Goal: Navigation & Orientation: Find specific page/section

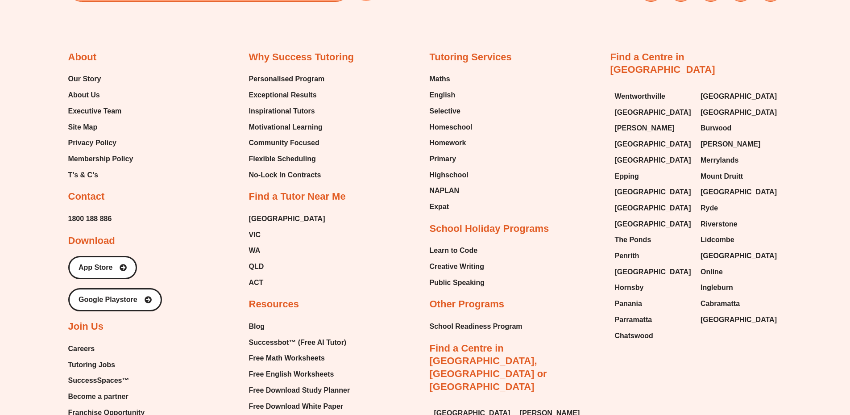
scroll to position [4017, 0]
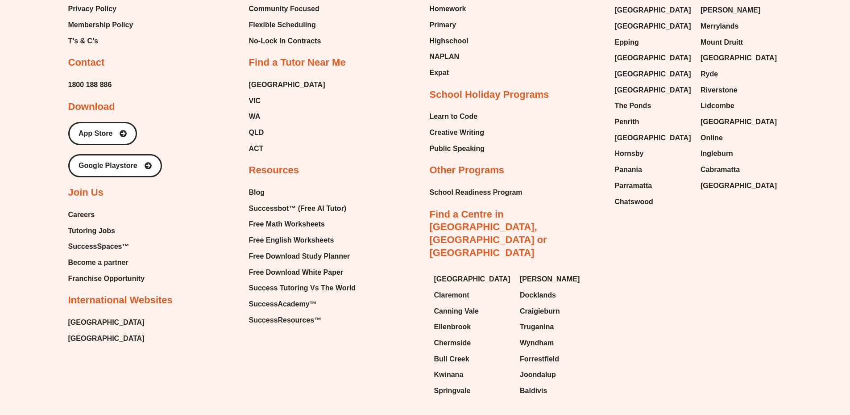
click at [81, 208] on span "Careers" at bounding box center [81, 214] width 27 height 13
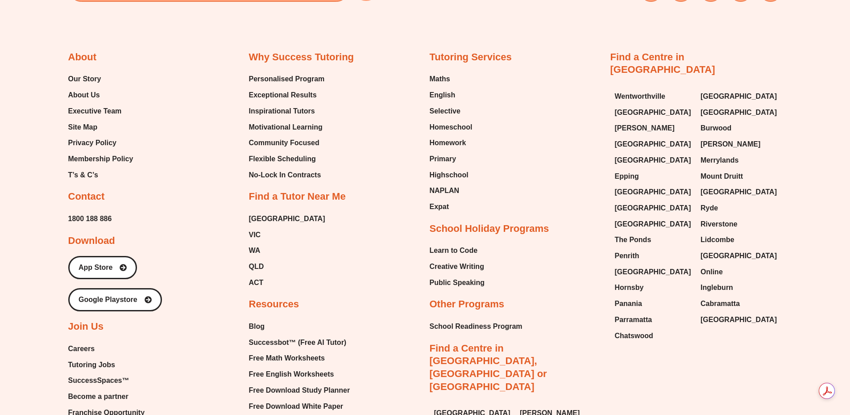
scroll to position [4032, 0]
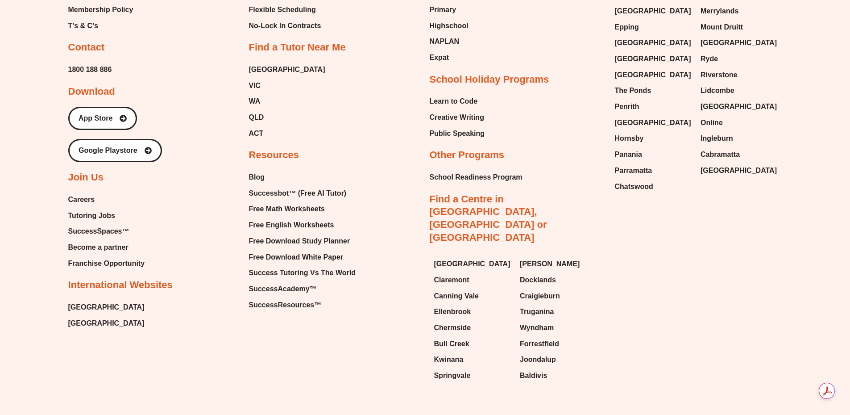
click at [103, 257] on span "Franchise Opportunity" at bounding box center [106, 263] width 77 height 13
